Goal: Task Accomplishment & Management: Manage account settings

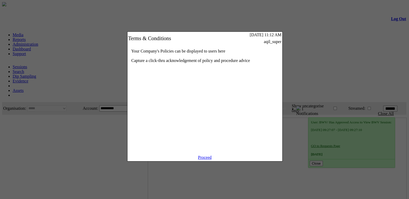
drag, startPoint x: 205, startPoint y: 163, endPoint x: 233, endPoint y: 124, distance: 48.1
click at [204, 160] on link "Proceed" at bounding box center [205, 158] width 14 height 4
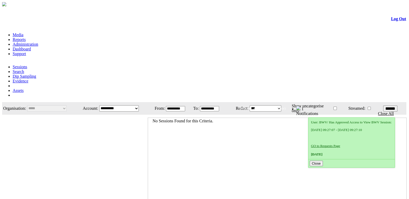
click at [38, 42] on link "Administration" at bounding box center [26, 44] width 26 height 4
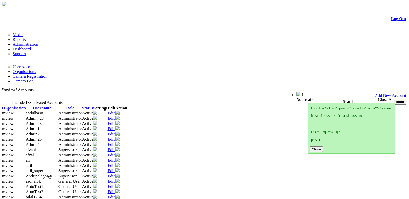
click at [36, 69] on link "Organisations" at bounding box center [24, 71] width 23 height 4
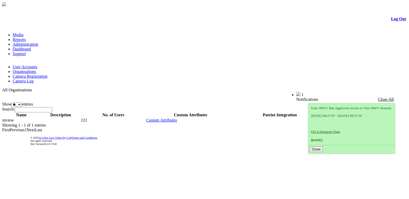
click at [25, 65] on link "User Accounts" at bounding box center [25, 67] width 25 height 4
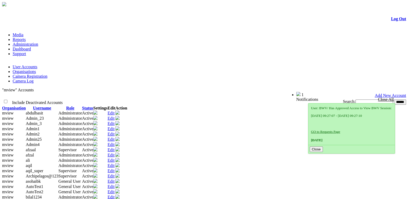
click at [115, 132] on td "Edit" at bounding box center [112, 134] width 8 height 5
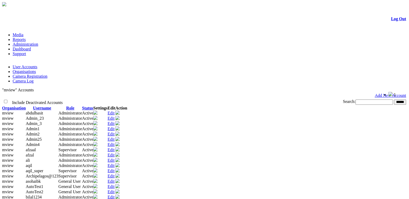
click at [115, 132] on td "Edit" at bounding box center [112, 134] width 8 height 5
click at [115, 132] on link "Edit" at bounding box center [111, 134] width 7 height 4
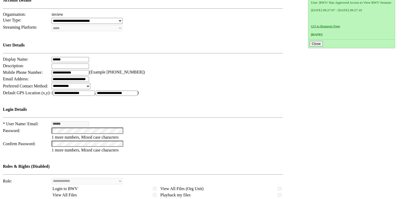
scroll to position [48, 0]
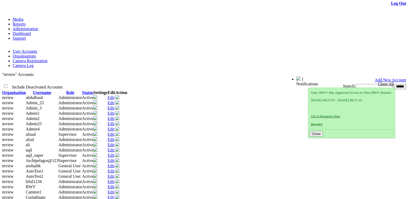
scroll to position [24, 0]
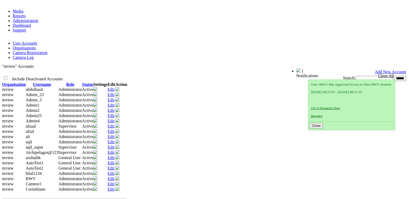
click at [115, 129] on link "Edit" at bounding box center [111, 126] width 7 height 4
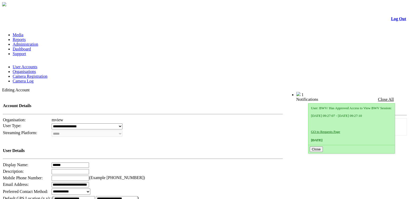
click at [24, 65] on link "User Accounts" at bounding box center [25, 67] width 25 height 4
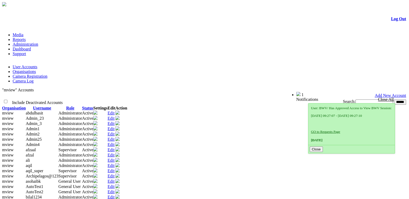
click at [115, 111] on link "Edit" at bounding box center [111, 113] width 7 height 4
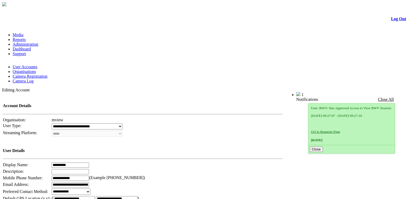
click at [32, 65] on link "User Accounts" at bounding box center [25, 67] width 25 height 4
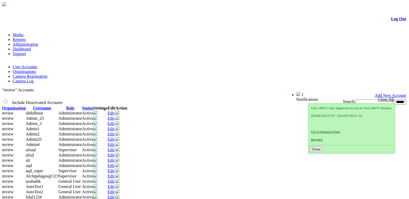
click at [115, 122] on link "Edit" at bounding box center [111, 124] width 7 height 4
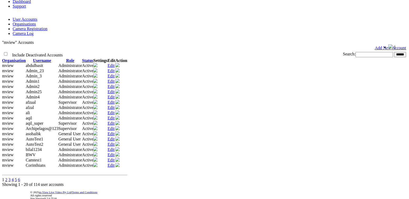
scroll to position [61, 0]
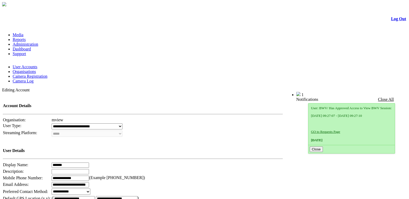
click at [36, 69] on link "Organisations" at bounding box center [24, 71] width 23 height 4
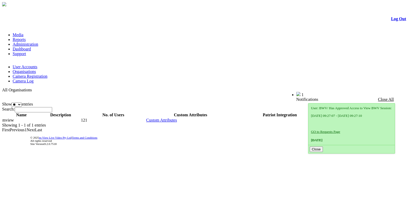
click at [391, 21] on link "Log Out" at bounding box center [398, 19] width 15 height 4
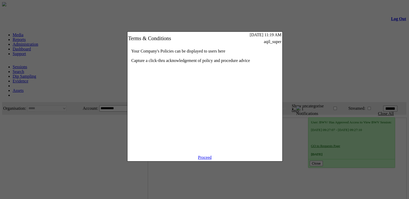
click at [206, 160] on link "Proceed" at bounding box center [205, 158] width 14 height 4
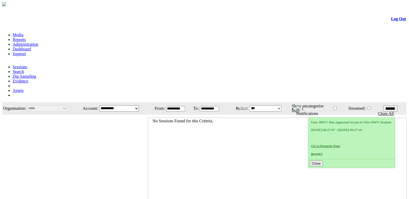
click at [38, 42] on link "Administration" at bounding box center [26, 44] width 26 height 4
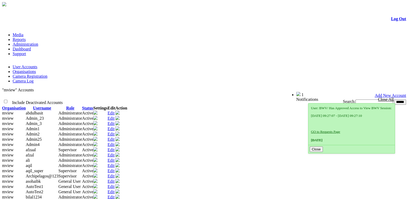
click at [36, 69] on link "Organisations" at bounding box center [24, 71] width 23 height 4
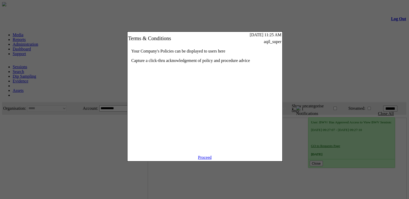
click at [212, 160] on link "Proceed" at bounding box center [205, 158] width 14 height 4
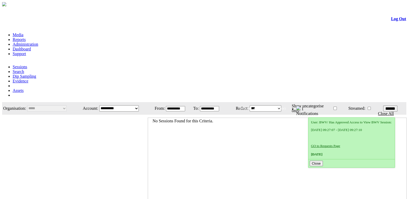
click at [38, 42] on link "Administration" at bounding box center [26, 44] width 26 height 4
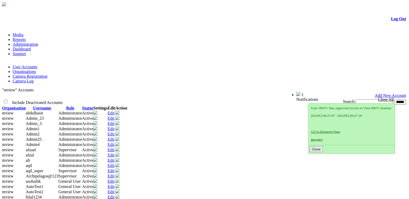
click at [36, 69] on link "Organisations" at bounding box center [24, 71] width 23 height 4
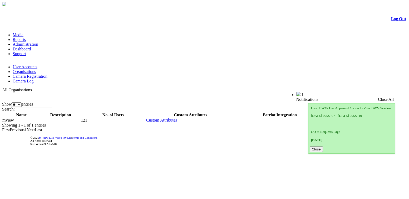
drag, startPoint x: 139, startPoint y: 132, endPoint x: 186, endPoint y: 168, distance: 59.1
click at [186, 149] on td "© 2025 m-View Live Video Pty Ltd | Terms and Conditions All rights reserved Sit…" at bounding box center [218, 141] width 376 height 16
click at [54, 168] on li "Matrix 4G" at bounding box center [33, 170] width 41 height 5
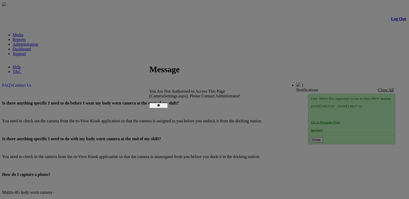
click at [168, 105] on input "**" at bounding box center [158, 105] width 18 height 5
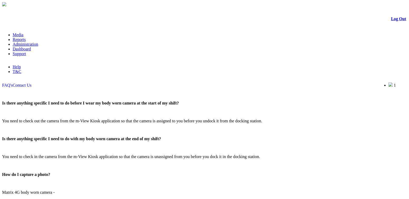
click at [38, 42] on link "Administration" at bounding box center [26, 44] width 26 height 4
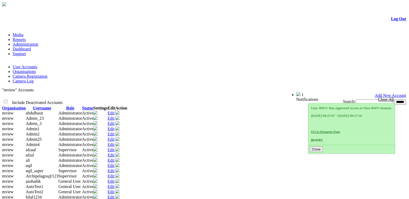
click at [115, 127] on link "Edit" at bounding box center [111, 129] width 7 height 4
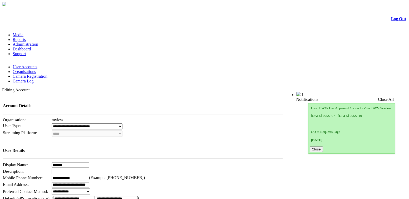
click at [26, 65] on link "User Accounts" at bounding box center [25, 67] width 25 height 4
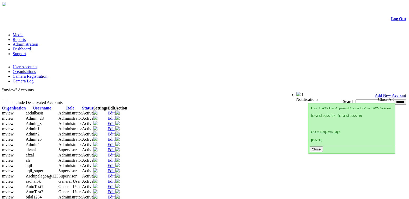
click at [115, 158] on link "Edit" at bounding box center [111, 155] width 7 height 4
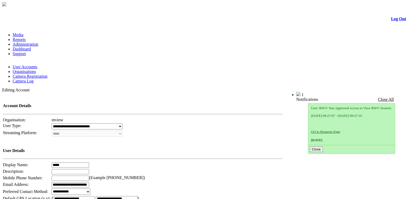
click at [23, 65] on link "User Accounts" at bounding box center [25, 67] width 25 height 4
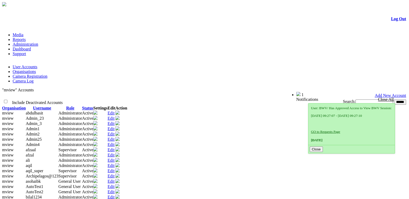
click at [115, 127] on link "Edit" at bounding box center [111, 129] width 7 height 4
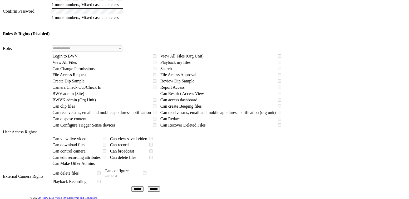
scroll to position [48, 0]
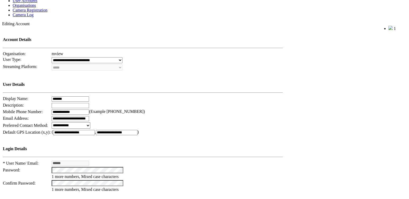
scroll to position [0, 0]
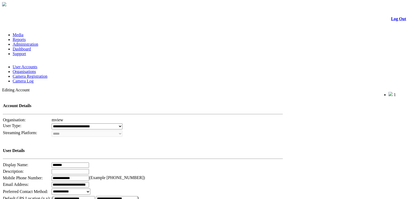
click at [349, 92] on span "Welcome, aqil_super (Supervisor)" at bounding box center [354, 94] width 47 height 4
click at [37, 65] on link "User Accounts" at bounding box center [25, 67] width 25 height 4
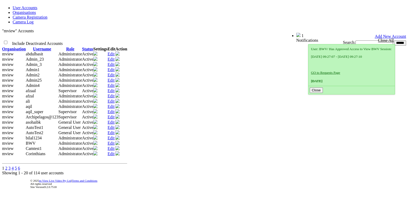
scroll to position [143, 0]
click at [115, 131] on link "Edit" at bounding box center [111, 133] width 7 height 4
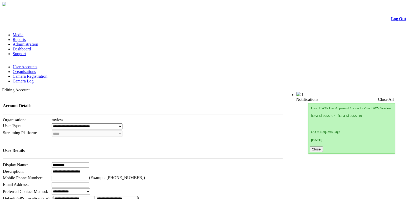
click at [29, 65] on link "User Accounts" at bounding box center [25, 67] width 25 height 4
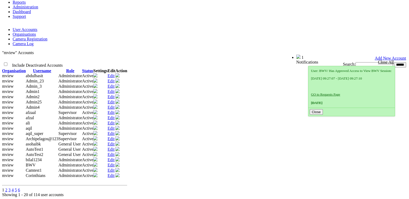
scroll to position [48, 0]
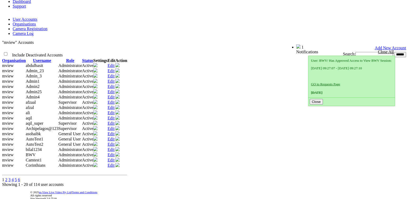
click at [115, 84] on link "Edit" at bounding box center [111, 86] width 7 height 4
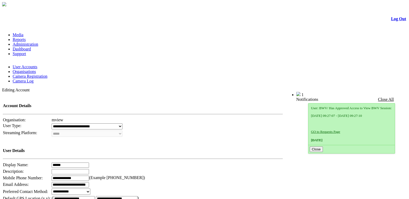
click at [286, 92] on span "Welcome, aqil_super (Supervisor)" at bounding box center [262, 94] width 47 height 4
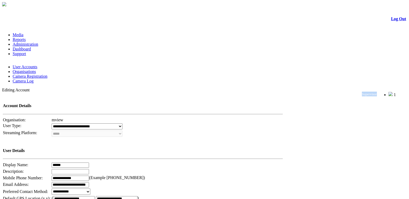
click at [367, 92] on span "Welcome, aqil_super (Supervisor)" at bounding box center [354, 94] width 47 height 4
click at [22, 65] on link "User Accounts" at bounding box center [25, 67] width 25 height 4
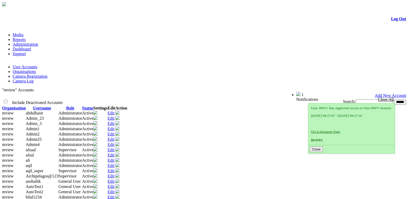
click at [379, 93] on link "Add New Account" at bounding box center [389, 95] width 31 height 4
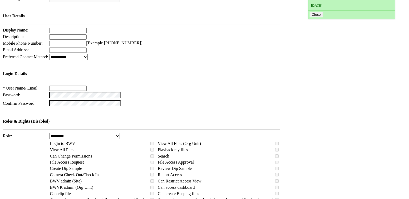
scroll to position [143, 0]
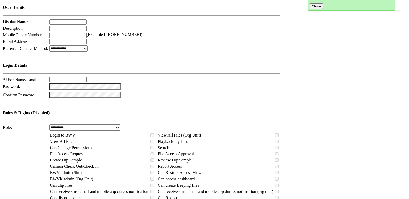
type input "***"
click at [105, 125] on select "**********" at bounding box center [84, 128] width 71 height 6
click at [222, 100] on td "Roles & Rights (Disabled)" at bounding box center [142, 112] width 278 height 24
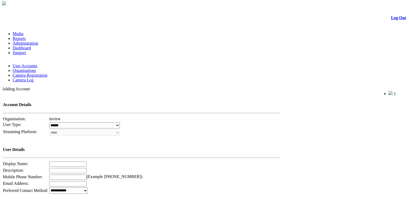
scroll to position [0, 0]
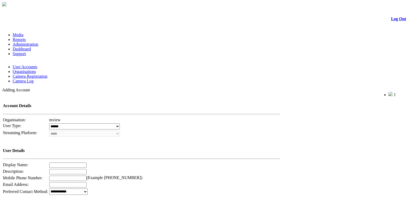
click at [28, 65] on link "User Accounts" at bounding box center [25, 67] width 25 height 4
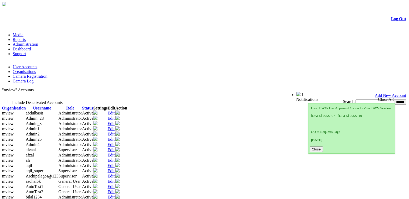
click at [82, 121] on td "Administrator" at bounding box center [70, 123] width 24 height 5
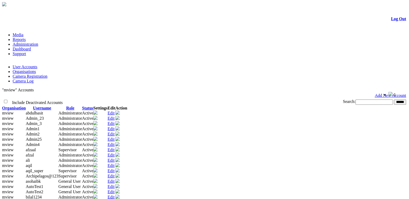
click at [82, 121] on td "Administrator" at bounding box center [70, 123] width 24 height 5
click at [115, 122] on link "Edit" at bounding box center [111, 124] width 7 height 4
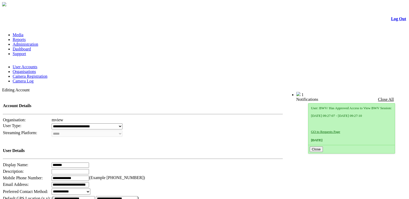
click at [21, 65] on link "User Accounts" at bounding box center [25, 67] width 25 height 4
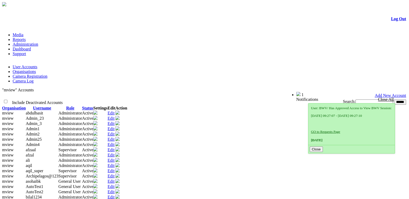
click at [82, 127] on td "Administrator" at bounding box center [70, 129] width 24 height 5
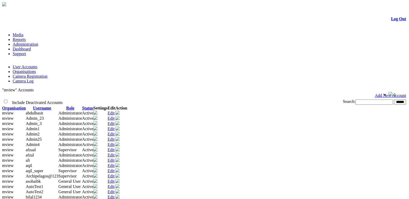
drag, startPoint x: 187, startPoint y: 113, endPoint x: 248, endPoint y: 119, distance: 61.9
click at [82, 127] on td "Administrator" at bounding box center [70, 129] width 24 height 5
click at [115, 127] on link "Edit" at bounding box center [111, 129] width 7 height 4
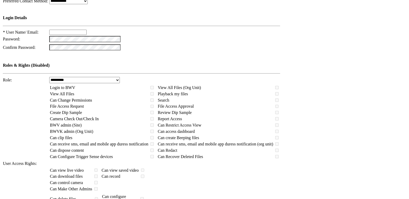
scroll to position [191, 0]
type input "***"
click at [109, 77] on select "**********" at bounding box center [84, 80] width 71 height 6
select select "*"
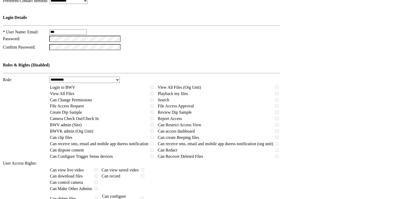
click at [56, 77] on select "**********" at bounding box center [84, 80] width 71 height 6
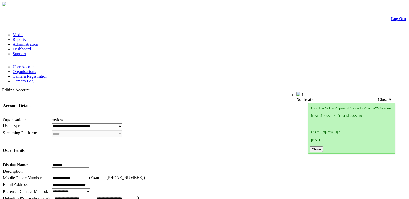
click at [36, 69] on link "Organisations" at bounding box center [24, 71] width 23 height 4
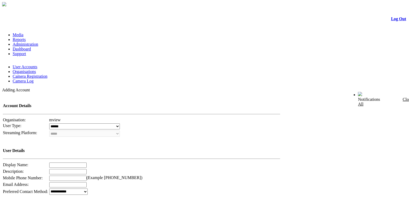
scroll to position [191, 0]
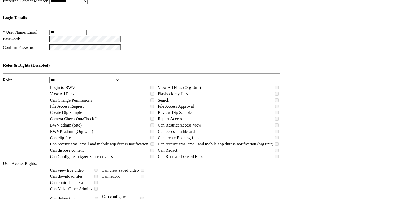
click at [109, 77] on select "**********" at bounding box center [84, 80] width 71 height 6
click at [199, 77] on td "**********" at bounding box center [165, 80] width 232 height 7
click at [116, 77] on select "**********" at bounding box center [84, 80] width 71 height 6
click at [184, 77] on td "**********" at bounding box center [165, 80] width 232 height 7
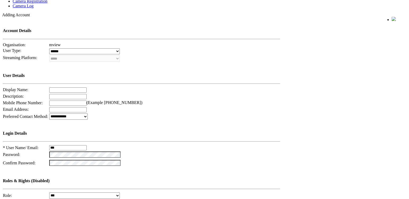
scroll to position [0, 0]
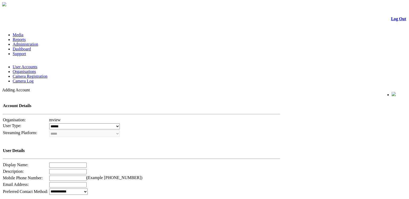
click at [36, 69] on link "Organisations" at bounding box center [24, 71] width 23 height 4
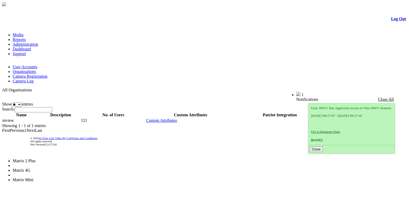
click at [36, 159] on span "Matrix 2 Plus" at bounding box center [24, 161] width 23 height 4
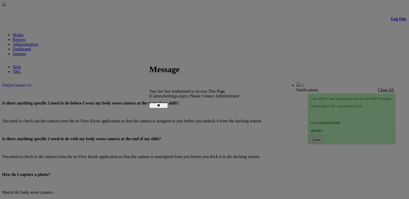
click at [168, 104] on input "**" at bounding box center [158, 105] width 18 height 5
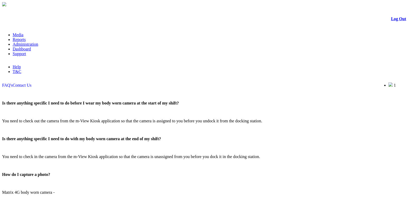
click at [38, 42] on link "Administration" at bounding box center [26, 44] width 26 height 4
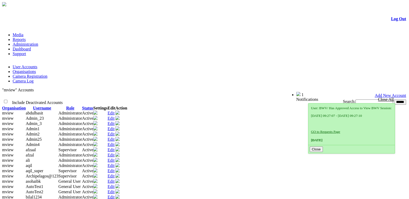
click at [254, 93] on td "Add New Account" at bounding box center [204, 95] width 403 height 5
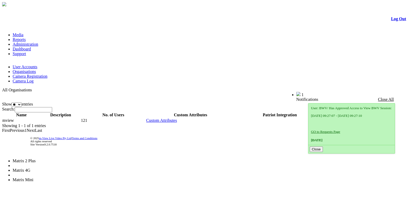
click at [30, 168] on span "Matrix 4G" at bounding box center [22, 170] width 18 height 4
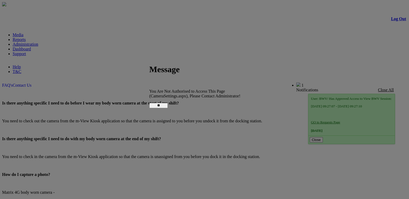
click at [168, 103] on input "**" at bounding box center [158, 105] width 18 height 5
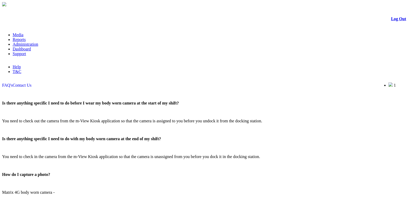
click at [391, 20] on link "Log Out" at bounding box center [398, 19] width 15 height 4
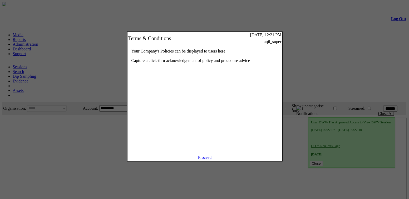
click at [209, 160] on link "Proceed" at bounding box center [205, 158] width 14 height 4
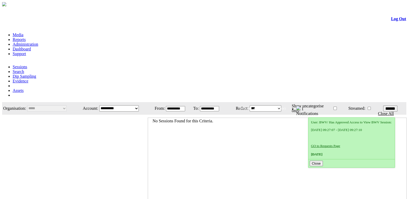
drag, startPoint x: 0, startPoint y: 0, endPoint x: 79, endPoint y: 29, distance: 84.3
click at [38, 42] on link "Administration" at bounding box center [26, 44] width 26 height 4
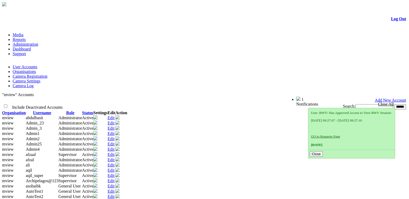
click at [36, 69] on link "Organisations" at bounding box center [24, 71] width 23 height 4
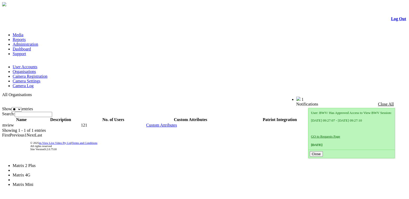
click at [54, 173] on li "Matrix 4G" at bounding box center [33, 175] width 41 height 5
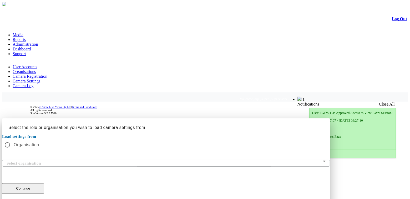
click at [339, 119] on div at bounding box center [205, 119] width 406 height 0
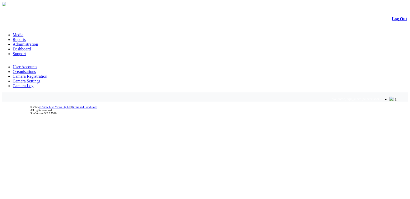
click at [31, 65] on link "User Accounts" at bounding box center [25, 67] width 25 height 4
